Goal: Book appointment/travel/reservation

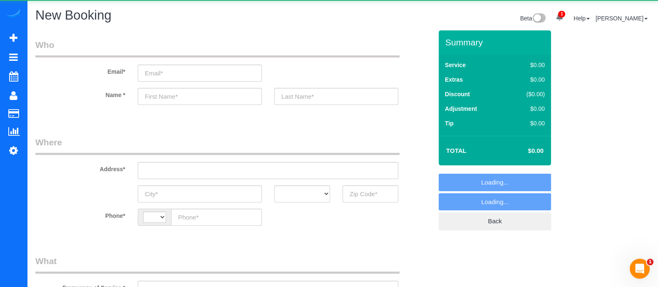
select select "string:[GEOGRAPHIC_DATA]"
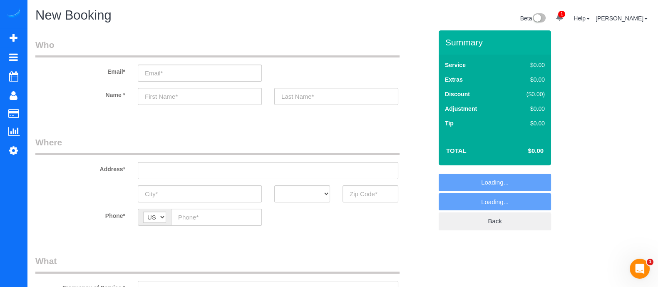
select select "object:1298"
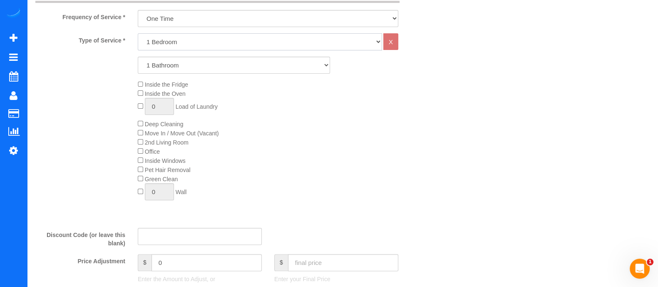
click at [198, 42] on select "1 Bedroom 2 Bedrooms 3 Bedrooms 4 Bedrooms 5 Bedrooms 6 Bedrooms" at bounding box center [260, 41] width 244 height 17
click at [166, 41] on select "1 Bedroom 2 Bedrooms 3 Bedrooms 4 Bedrooms 5 Bedrooms 6 Bedrooms" at bounding box center [260, 41] width 244 height 17
select select "4"
click at [138, 33] on select "1 Bedroom 2 Bedrooms 3 Bedrooms 4 Bedrooms 5 Bedrooms 6 Bedrooms" at bounding box center [260, 41] width 244 height 17
click at [163, 107] on div "Type of Service * 1 Bedroom 2 Bedrooms 3 Bedrooms 4 Bedrooms 5 Bedrooms 6 Bedro…" at bounding box center [233, 127] width 397 height 188
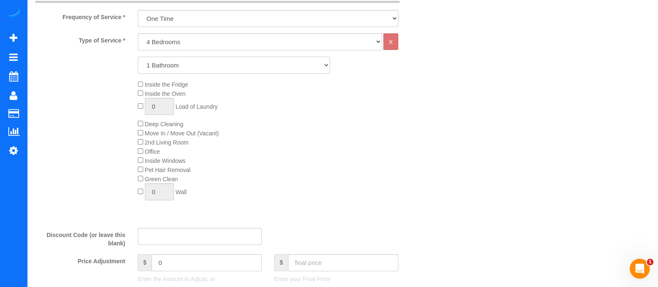
select select "3"
drag, startPoint x: 162, startPoint y: 69, endPoint x: 163, endPoint y: 107, distance: 37.4
click at [138, 57] on select "1 Bathroom 2 Bathrooms 3 Bathrooms 4 Bathrooms 5 Bathrooms 6 Bathrooms" at bounding box center [234, 65] width 192 height 17
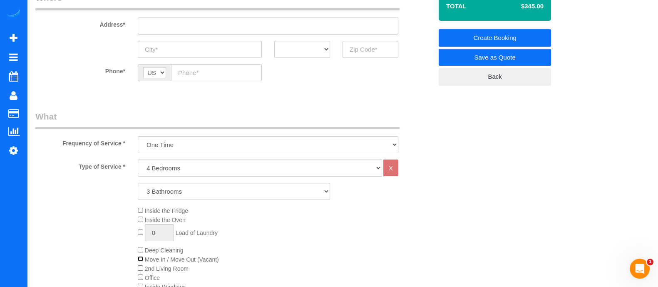
scroll to position [138, 0]
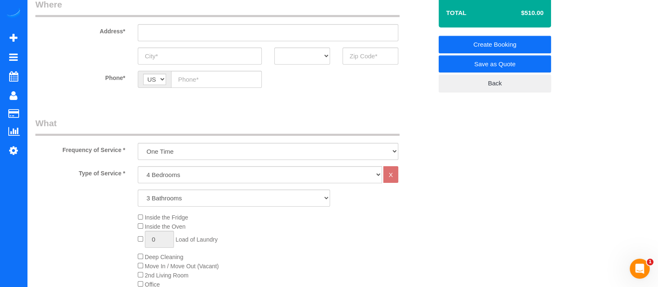
click at [141, 253] on div "Inside the Fridge Inside the Oven 0 Load of Laundry Deep Cleaning Move In / Mov…" at bounding box center [284, 275] width 307 height 124
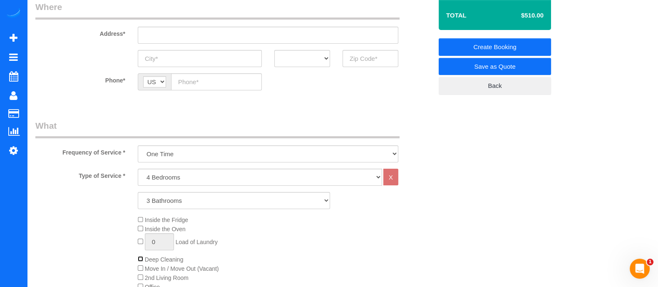
scroll to position [134, 0]
